Goal: Task Accomplishment & Management: Manage account settings

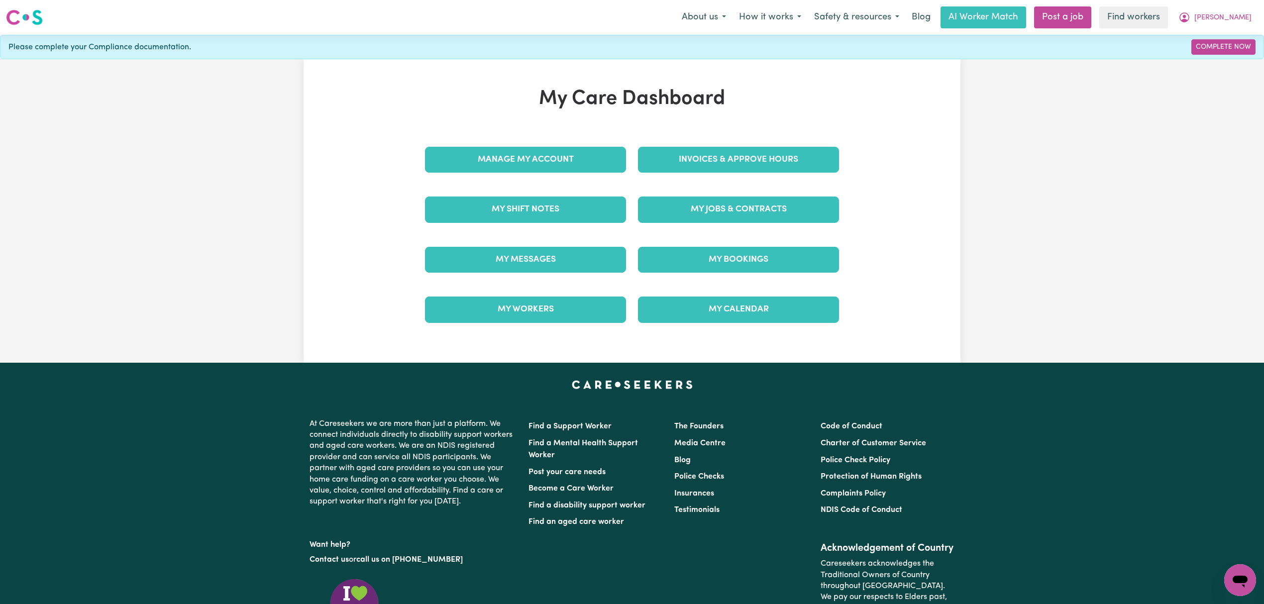
click at [699, 193] on div "My Jobs & Contracts" at bounding box center [738, 210] width 213 height 50
click at [705, 214] on link "My Jobs & Contracts" at bounding box center [738, 210] width 201 height 26
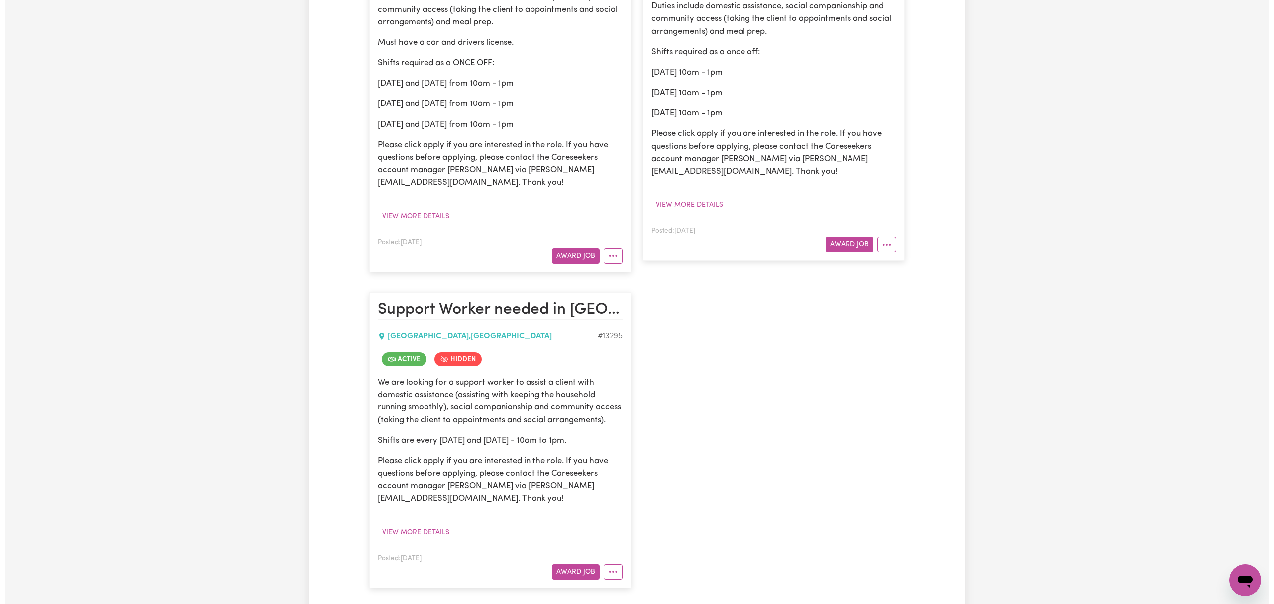
scroll to position [398, 0]
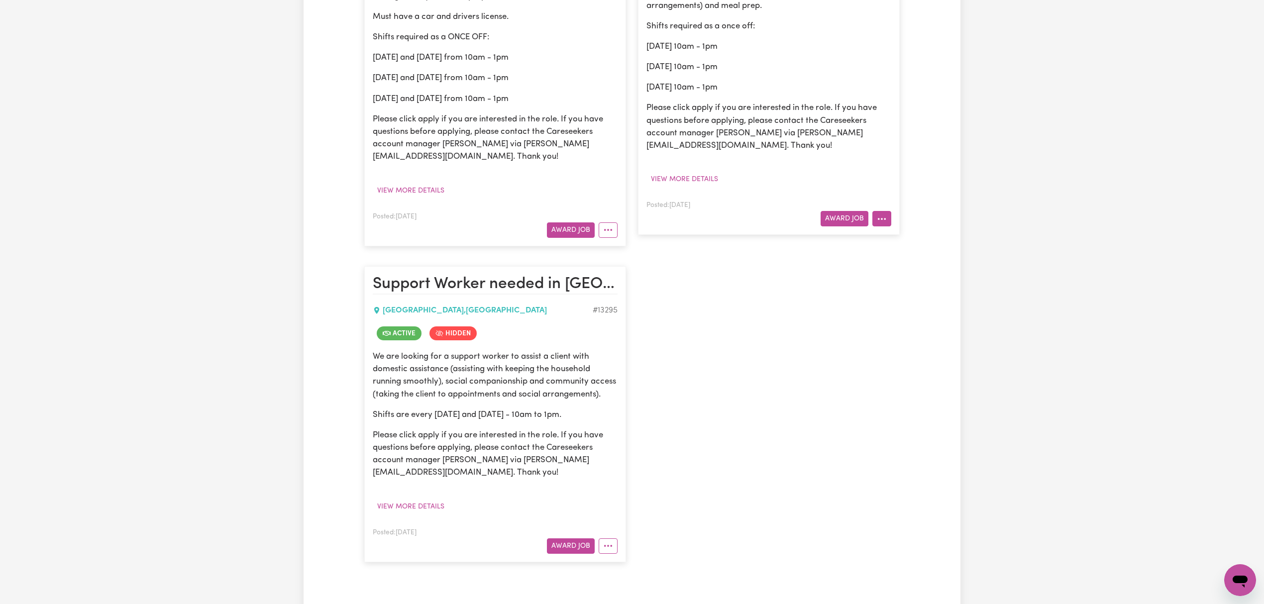
click at [875, 221] on button "More options" at bounding box center [881, 218] width 19 height 15
click at [898, 247] on link "View/Edit Contract" at bounding box center [921, 243] width 97 height 20
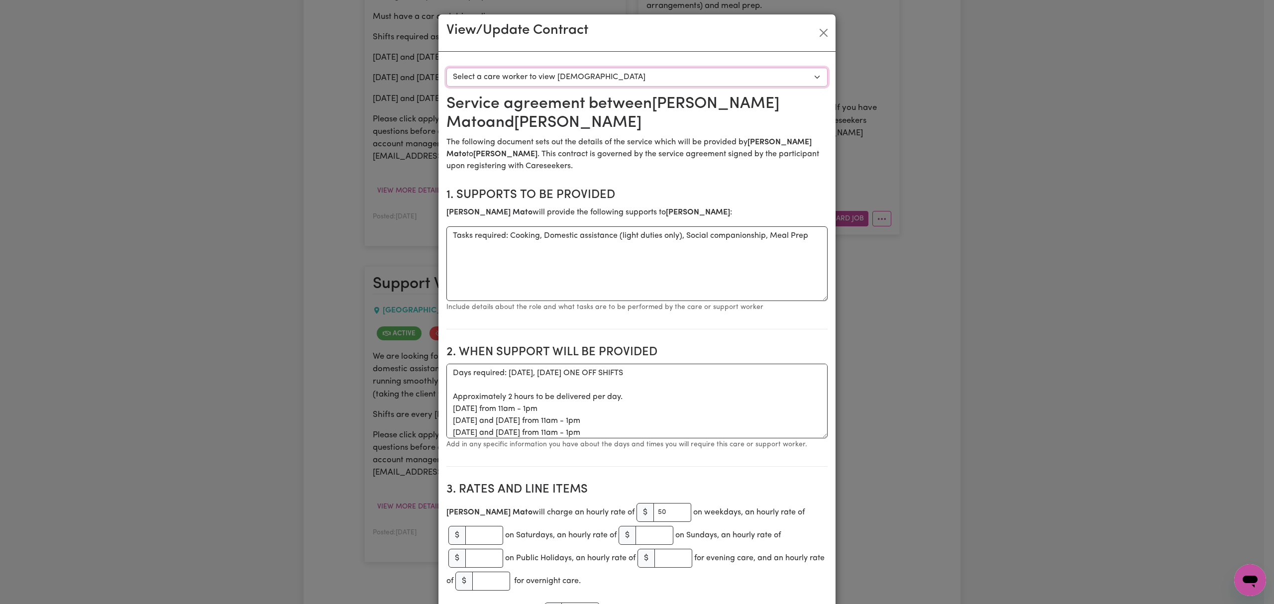
click at [609, 82] on select "Select a care worker to view [DEMOGRAPHIC_DATA] #10192 - [PERSON_NAME] (contrac…" at bounding box center [636, 77] width 381 height 19
select select "9804"
click at [446, 68] on select "Select a care worker to view [DEMOGRAPHIC_DATA] #10192 - [PERSON_NAME] (contrac…" at bounding box center [636, 77] width 381 height 19
click at [635, 392] on textarea "Days required: [DATE], [DATE] ONE OFF SHIFTS Approximately 2 hours to be delive…" at bounding box center [636, 401] width 381 height 75
paste textarea "11-1 on Wednesdays and 10-12 on Fridays with an option to extend if necessary"
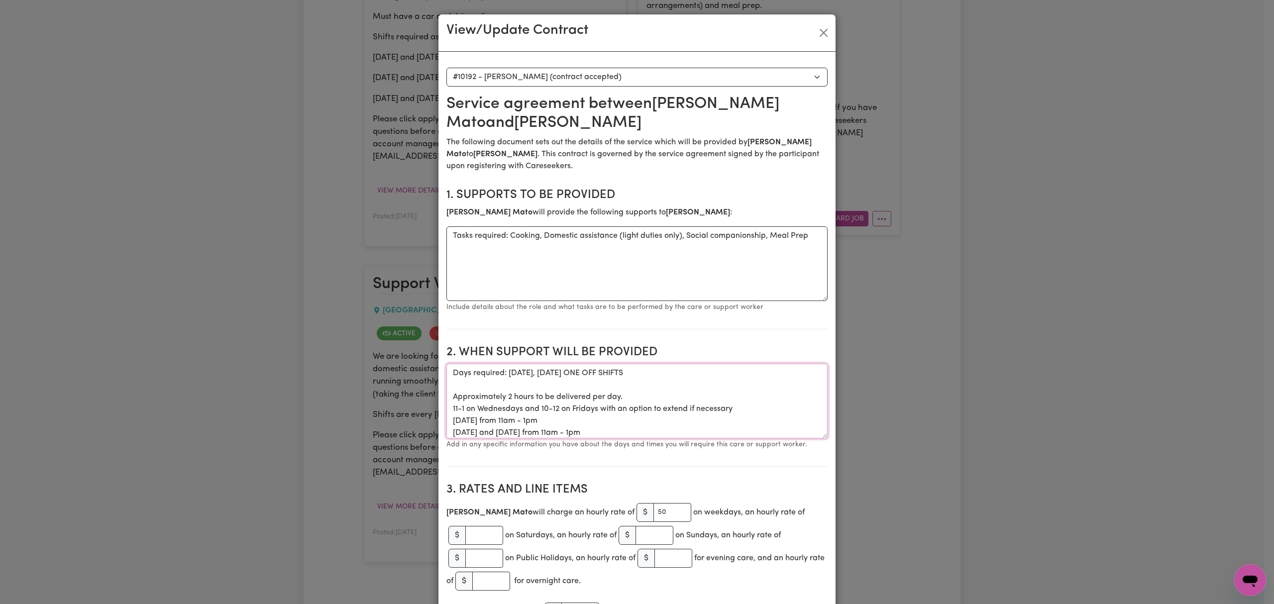
drag, startPoint x: 458, startPoint y: 411, endPoint x: 472, endPoint y: 417, distance: 15.2
click at [460, 412] on textarea "Days required: [DATE], [DATE] ONE OFF SHIFTS Approximately 2 hours to be delive…" at bounding box center [636, 401] width 381 height 75
click at [566, 409] on textarea "Days required: [DATE], [DATE] ONE OFF SHIFTS Approximately 2 hours to be delive…" at bounding box center [636, 401] width 381 height 75
drag, startPoint x: 567, startPoint y: 423, endPoint x: 496, endPoint y: 422, distance: 71.7
click at [496, 422] on textarea "Days required: [DATE], [DATE] ONE OFF SHIFTS Approximately 2 hours to be delive…" at bounding box center [636, 401] width 381 height 75
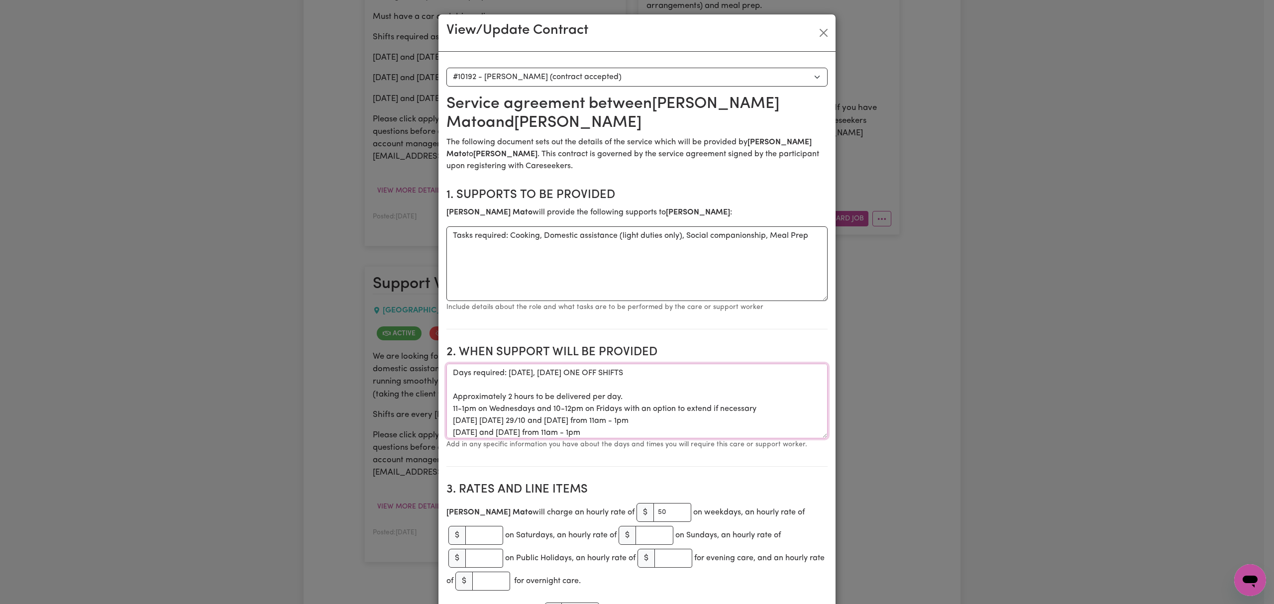
scroll to position [16, 0]
drag, startPoint x: 648, startPoint y: 431, endPoint x: 594, endPoint y: 416, distance: 56.1
click at [594, 416] on textarea "Days required: [DATE], [DATE] ONE OFF SHIFTS Approximately 2 hours to be delive…" at bounding box center [636, 401] width 381 height 75
drag, startPoint x: 633, startPoint y: 426, endPoint x: 564, endPoint y: 432, distance: 68.9
click at [564, 432] on textarea "Days required: [DATE], [DATE] ONE OFF SHIFTS Approximately 2 hours to be delive…" at bounding box center [636, 401] width 381 height 75
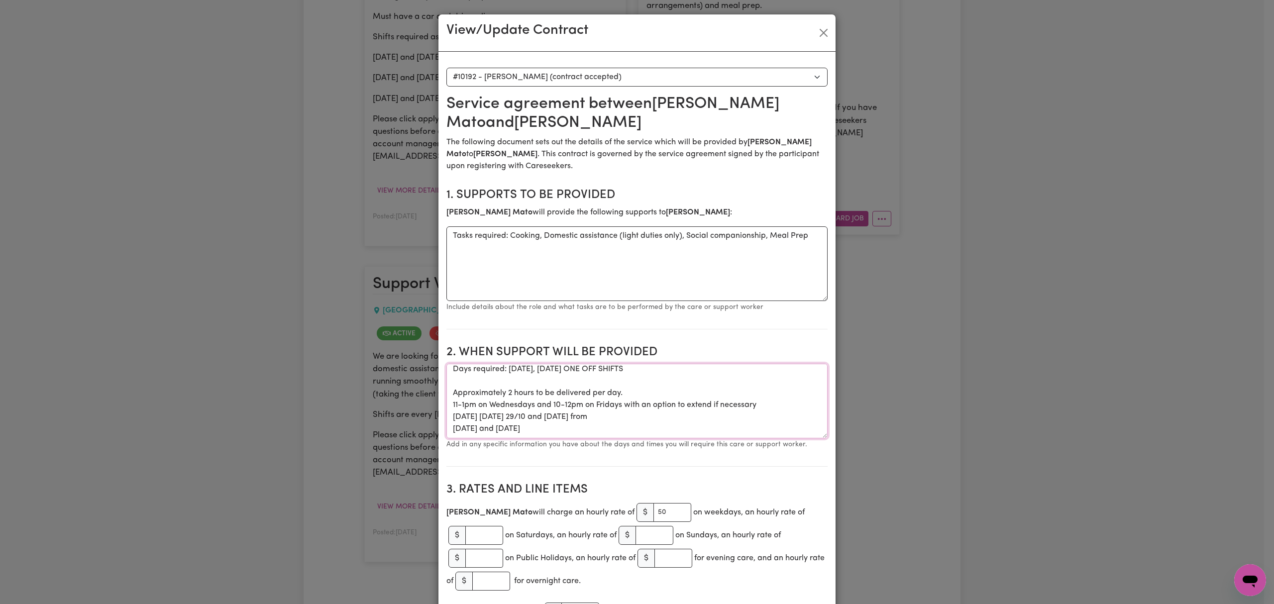
click at [582, 414] on textarea "Days required: [DATE], [DATE] ONE OFF SHIFTS Approximately 2 hours to be delive…" at bounding box center [636, 401] width 381 height 75
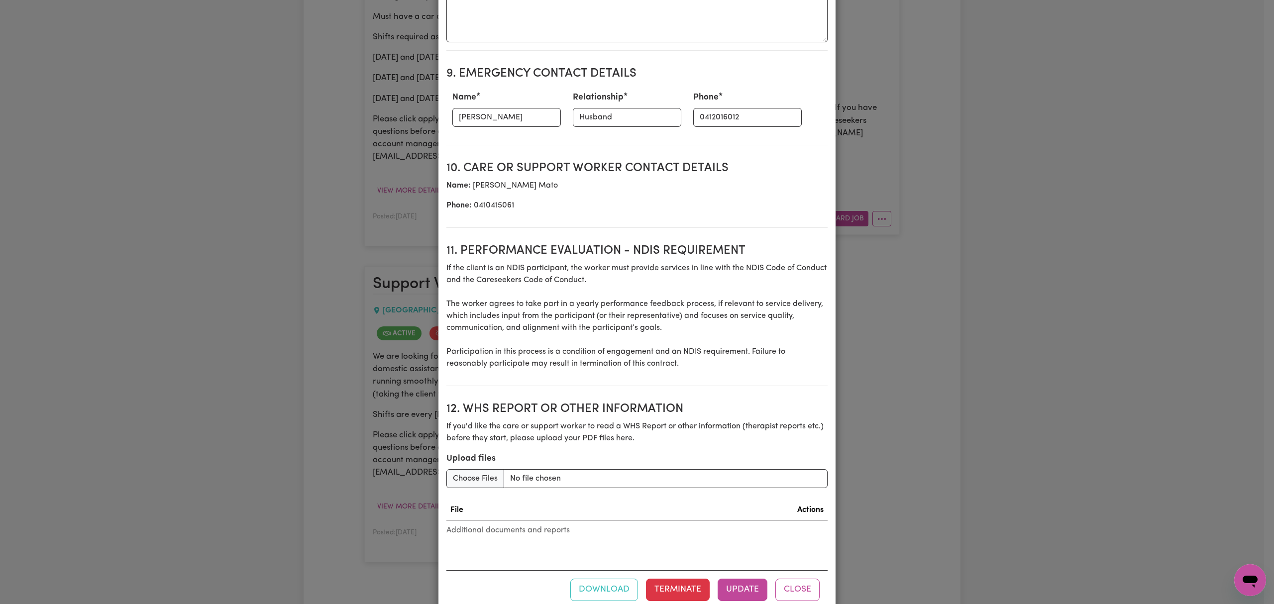
scroll to position [1127, 0]
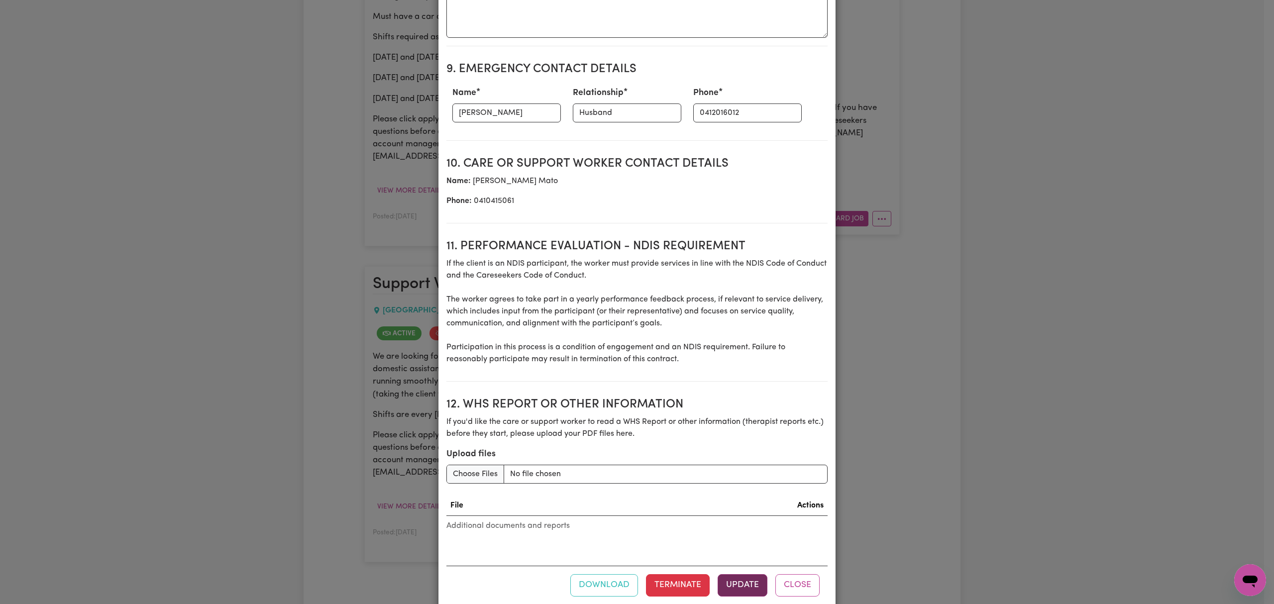
type textarea "Days required: [DATE], [DATE] ONE OFF SHIFTS Approximately 2 hours to be delive…"
click at [729, 590] on button "Update" at bounding box center [742, 585] width 50 height 22
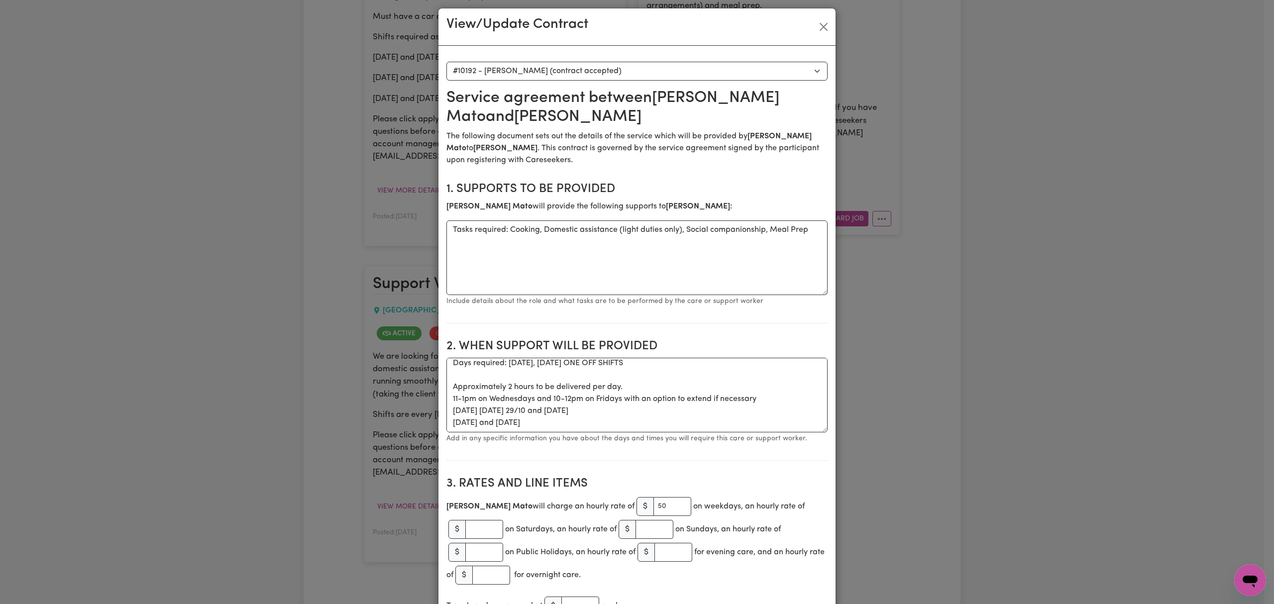
scroll to position [0, 0]
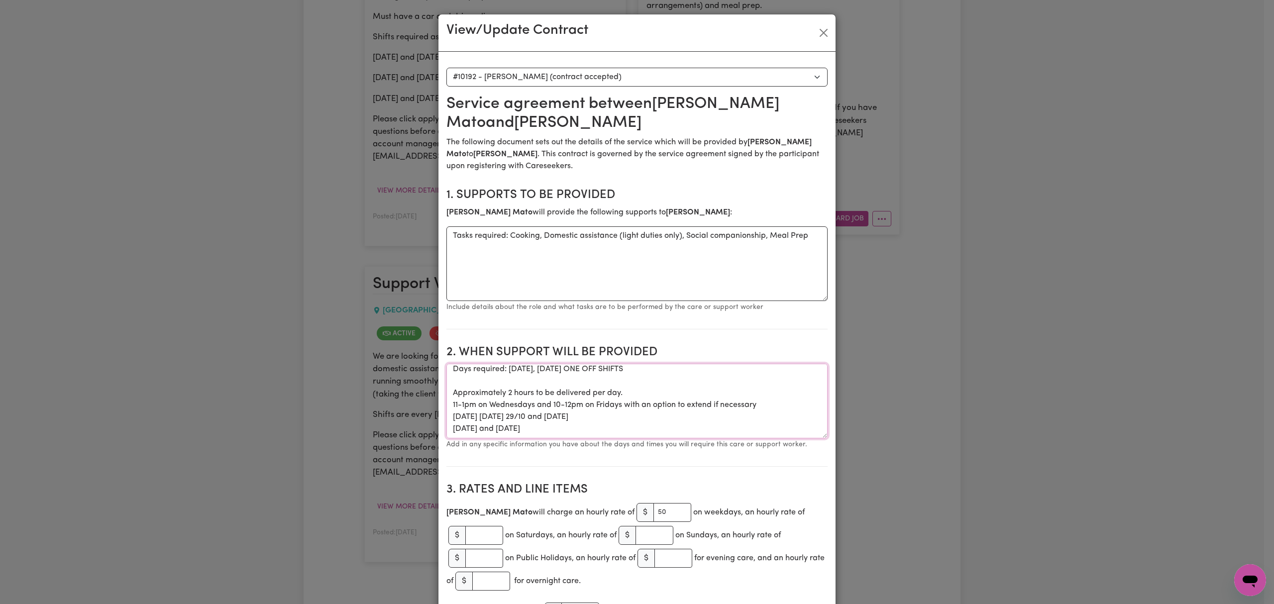
drag, startPoint x: 572, startPoint y: 432, endPoint x: 441, endPoint y: 403, distance: 134.6
click at [446, 403] on textarea "Days required: [DATE], [DATE] ONE OFF SHIFTS Approximately 2 hours to be delive…" at bounding box center [636, 401] width 381 height 75
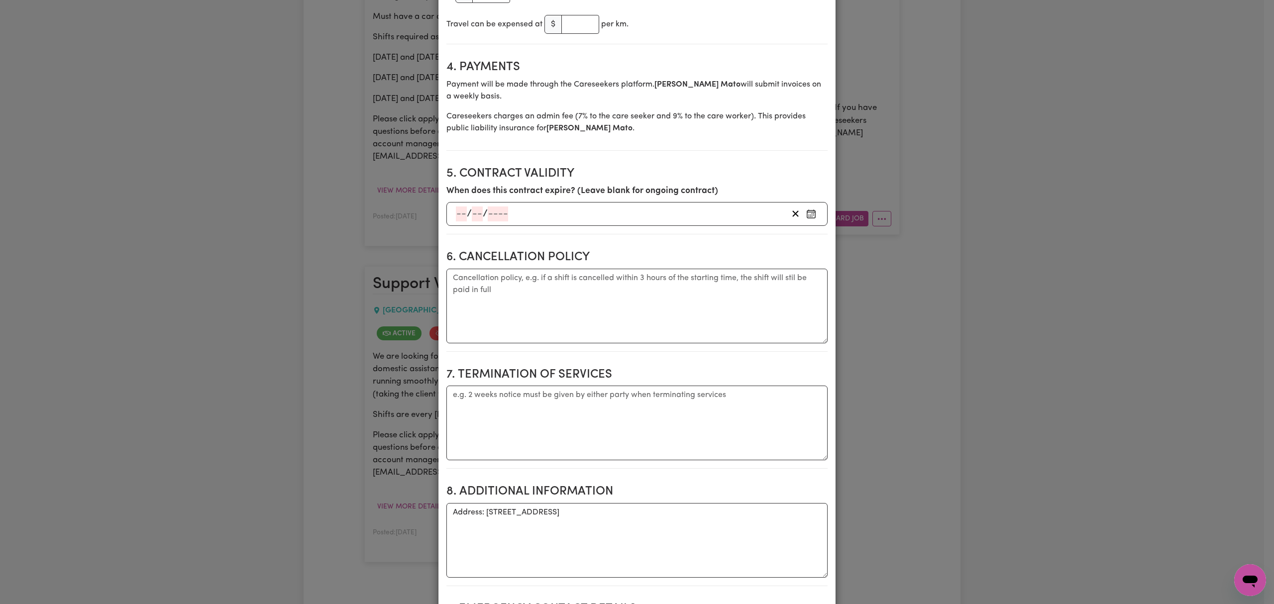
scroll to position [796, 0]
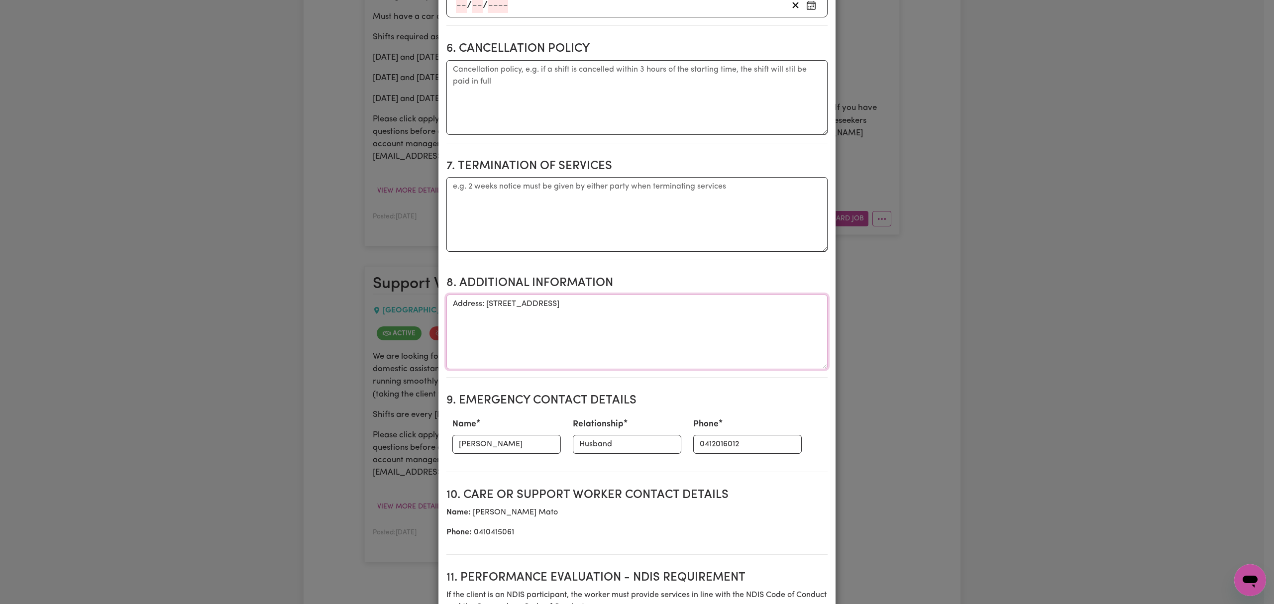
click at [508, 312] on textarea "Address: [STREET_ADDRESS]" at bounding box center [636, 332] width 381 height 75
click at [715, 444] on input "0412016012" at bounding box center [747, 444] width 108 height 19
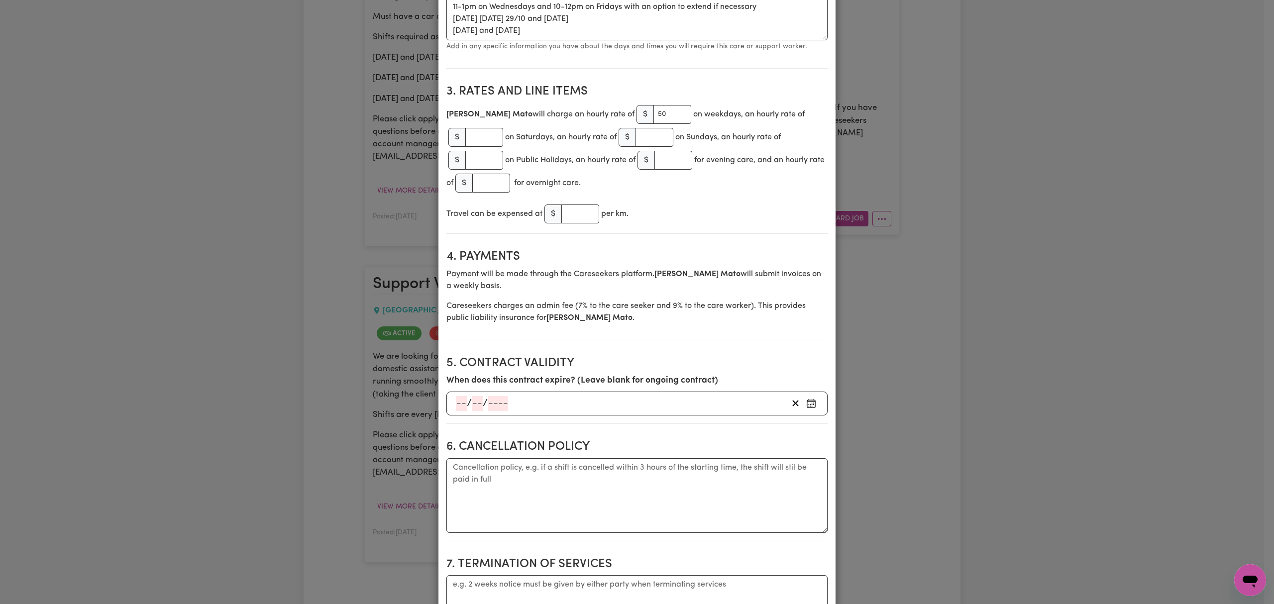
scroll to position [0, 0]
